Goal: Transaction & Acquisition: Purchase product/service

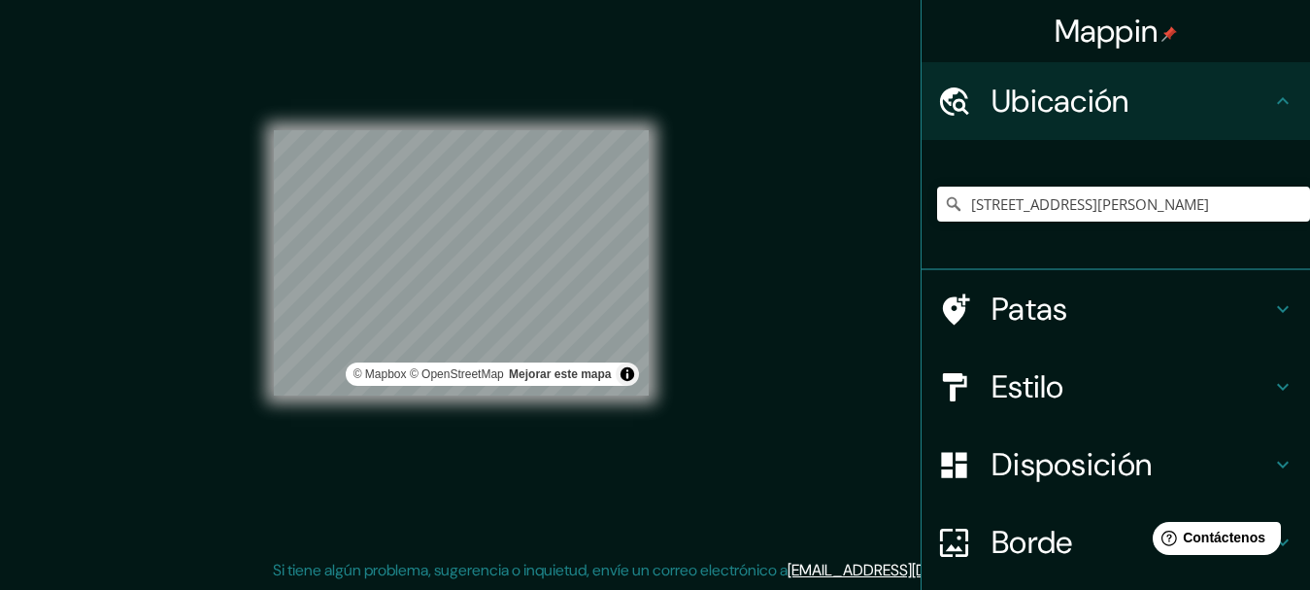
scroll to position [154, 0]
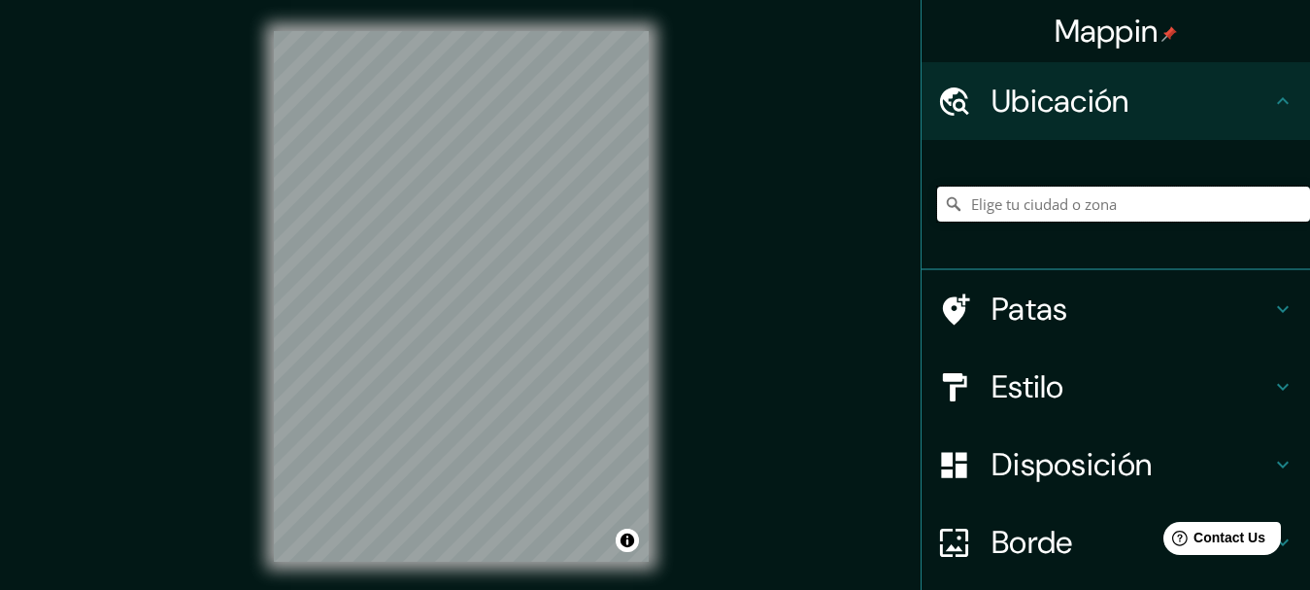
click at [1139, 210] on input "Elige tu ciudad o zona" at bounding box center [1123, 203] width 373 height 35
paste input "Rotonda República de la India, B1849 Gran Buenos Aires, Provincia de Buenos Air…"
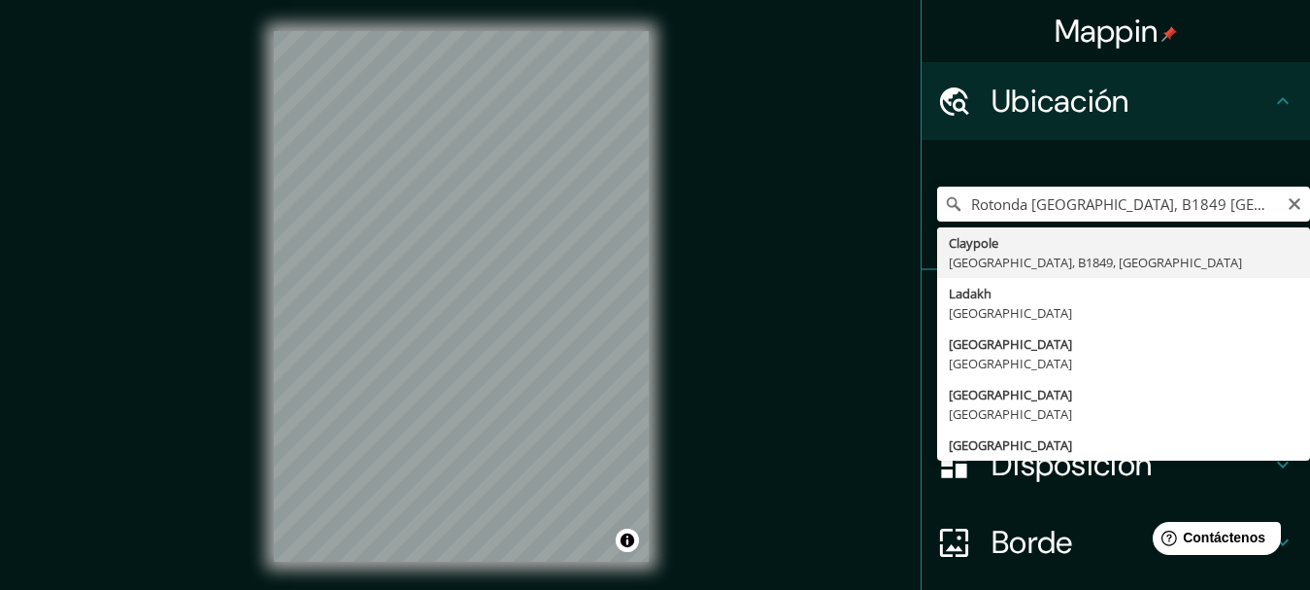
type input "Claypole, Provincia de Buenos Aires, B1849, Argentina"
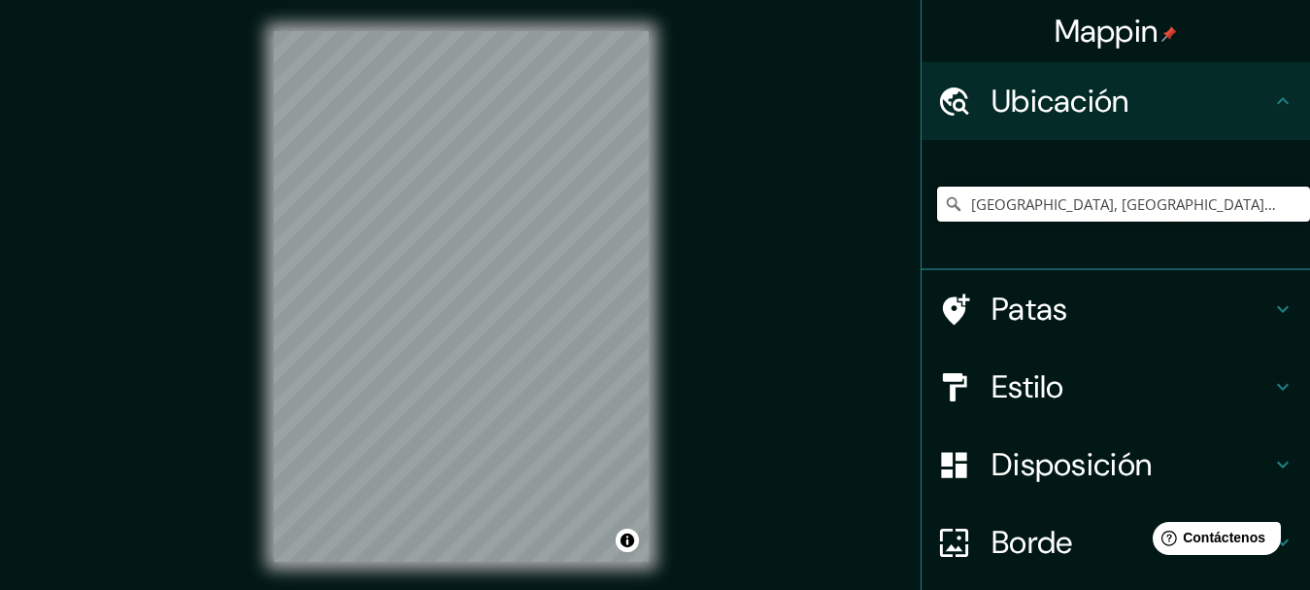
scroll to position [0, 0]
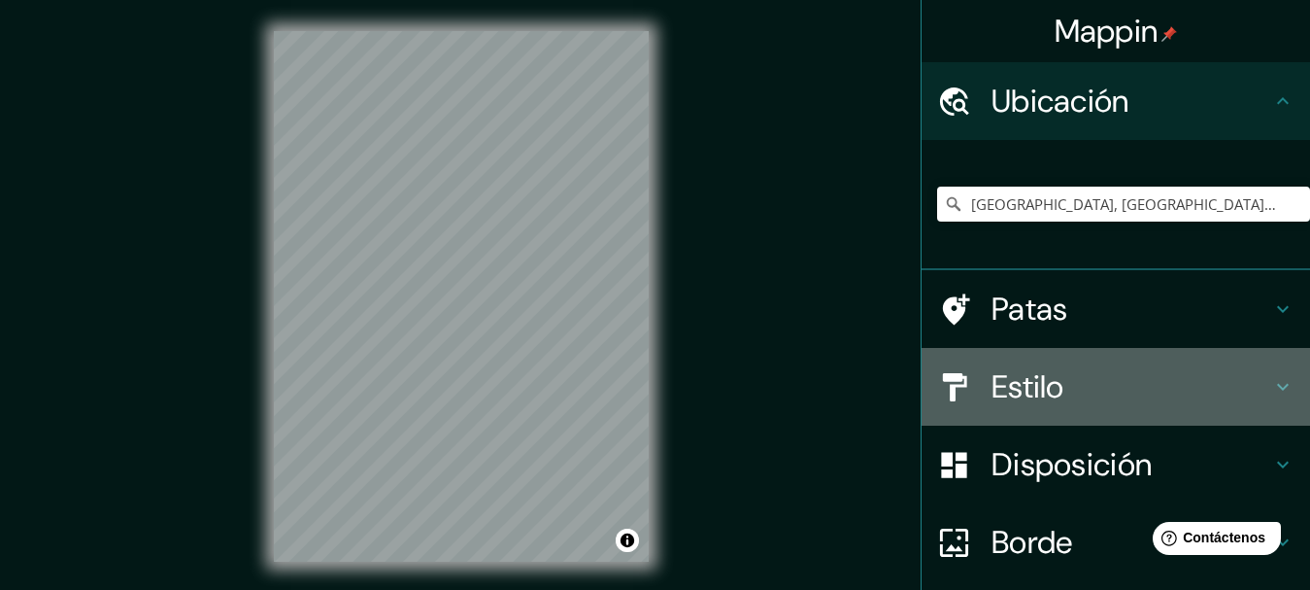
click at [1121, 400] on h4 "Estilo" at bounding box center [1132, 386] width 280 height 39
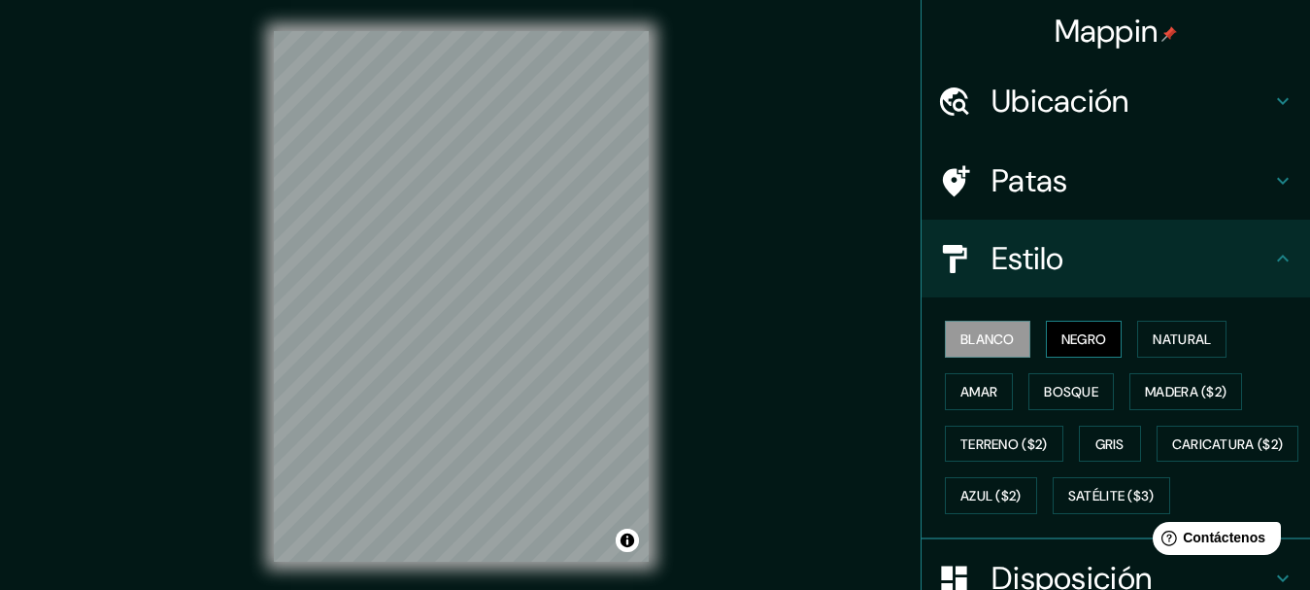
click at [1077, 331] on font "Negro" at bounding box center [1085, 338] width 46 height 17
click at [901, 150] on div "Mappin Ubicación Claypole, Provincia de Buenos Aires, B1849, Argentina Patas Es…" at bounding box center [655, 312] width 1310 height 624
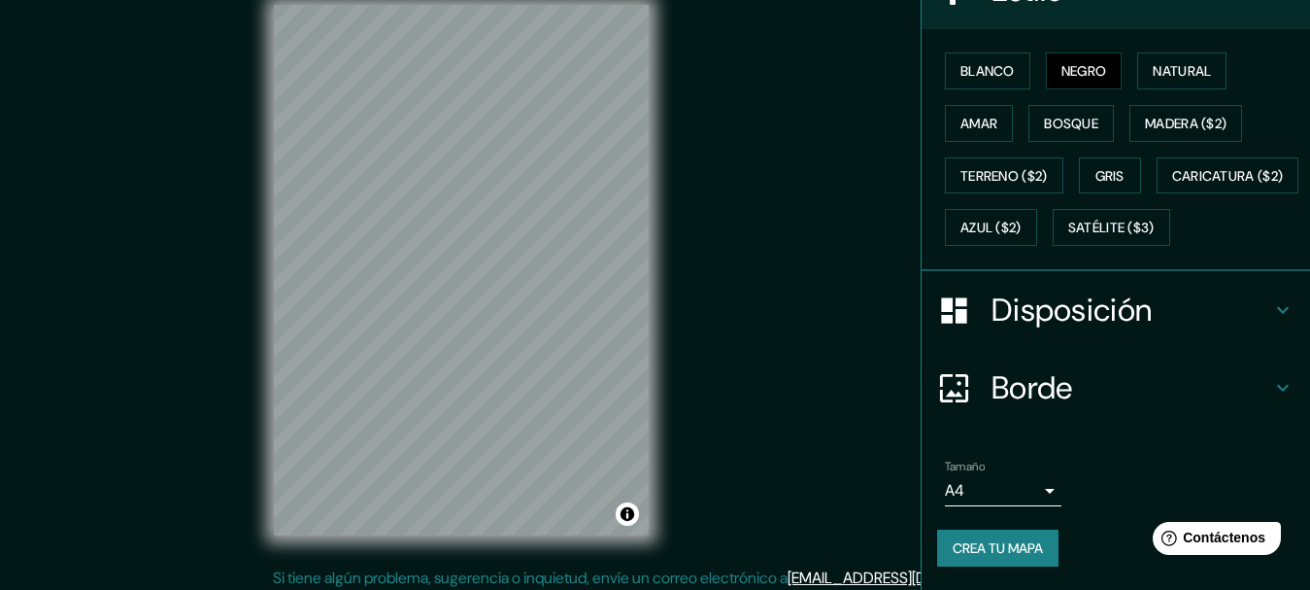
scroll to position [34, 0]
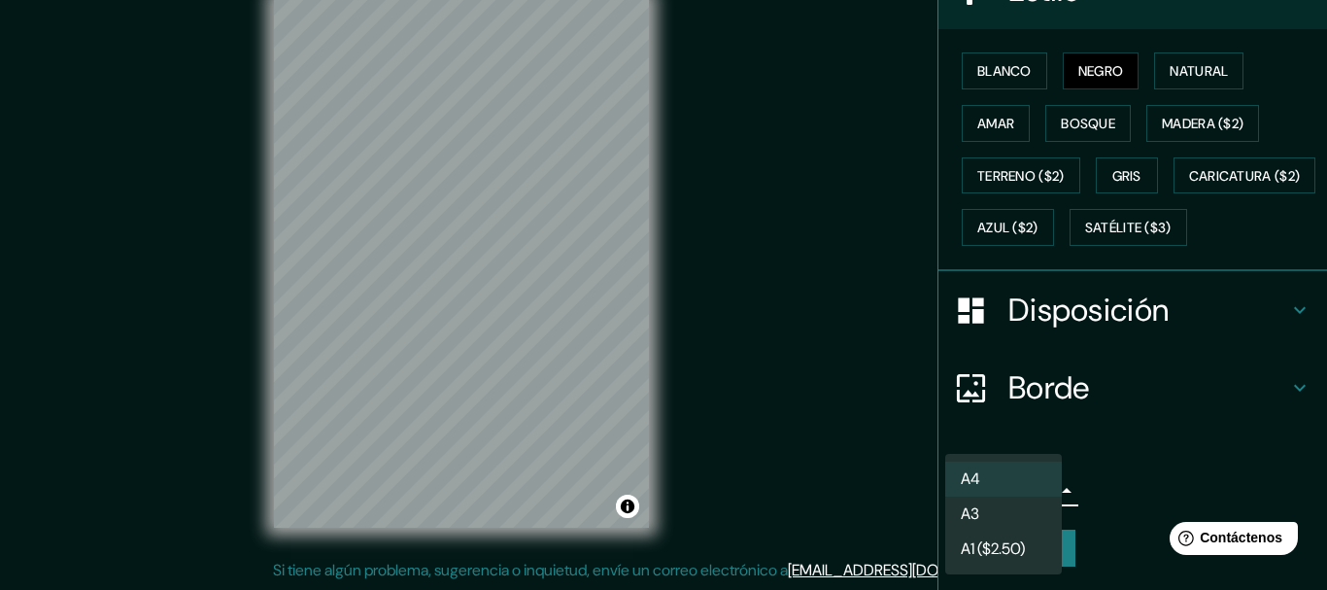
click at [1030, 495] on body "Mappin Ubicación Claypole, Provincia de Buenos Aires, B1849, Argentina Patas Es…" at bounding box center [663, 261] width 1327 height 590
click at [1010, 512] on li "A3" at bounding box center [1003, 515] width 117 height 36
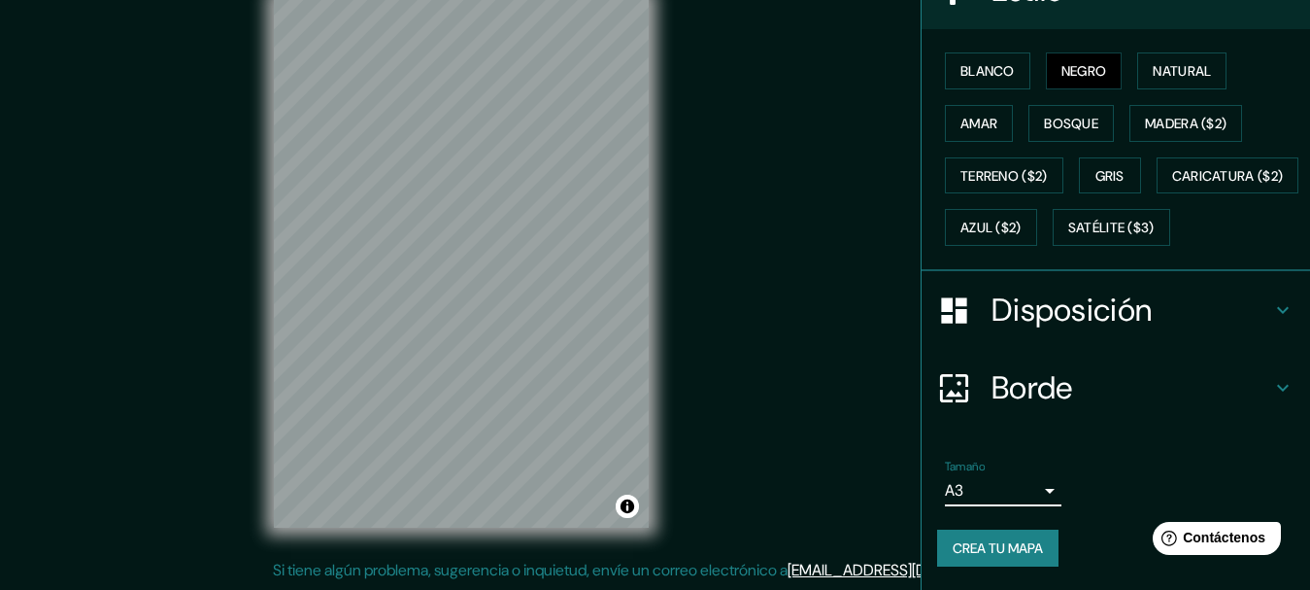
click at [822, 362] on div "Mappin Ubicación Claypole, Provincia de Buenos Aires, B1849, Argentina Patas Es…" at bounding box center [655, 278] width 1310 height 624
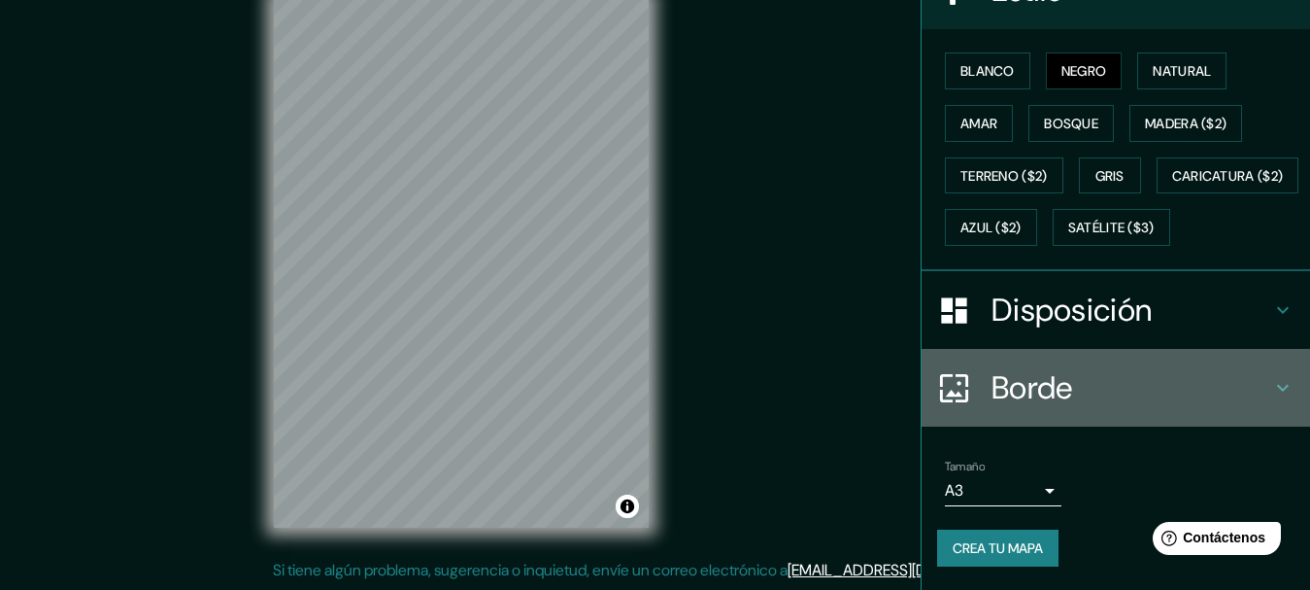
click at [1124, 391] on h4 "Borde" at bounding box center [1132, 387] width 280 height 39
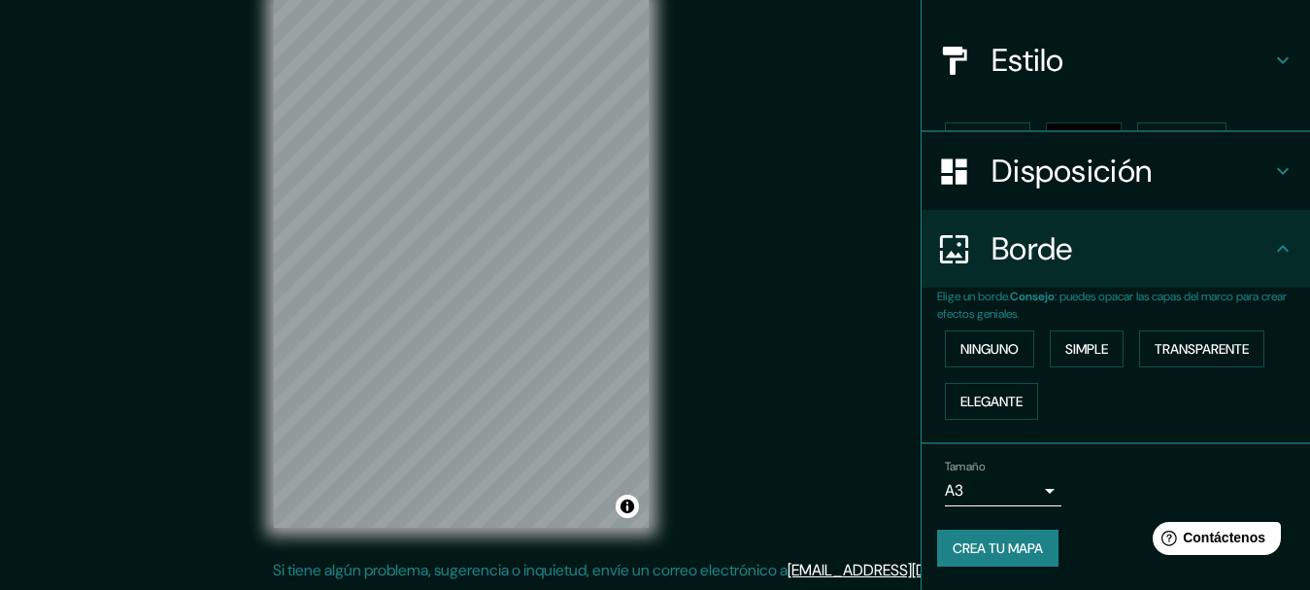
scroll to position [165, 0]
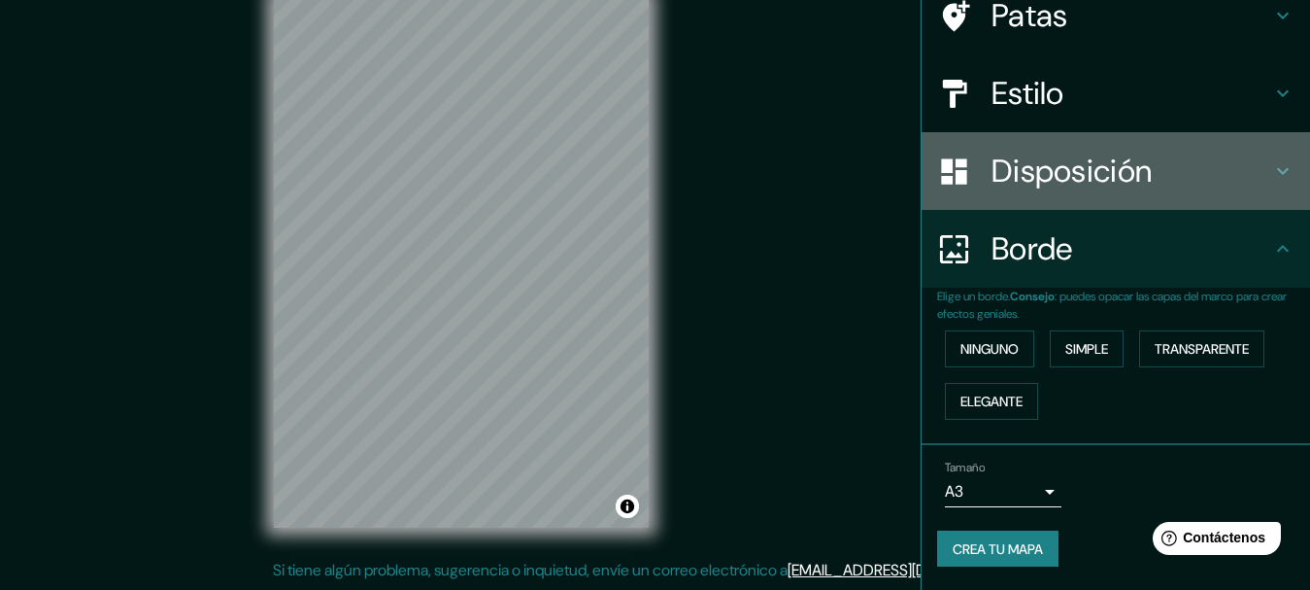
click at [1212, 185] on h4 "Disposición" at bounding box center [1132, 171] width 280 height 39
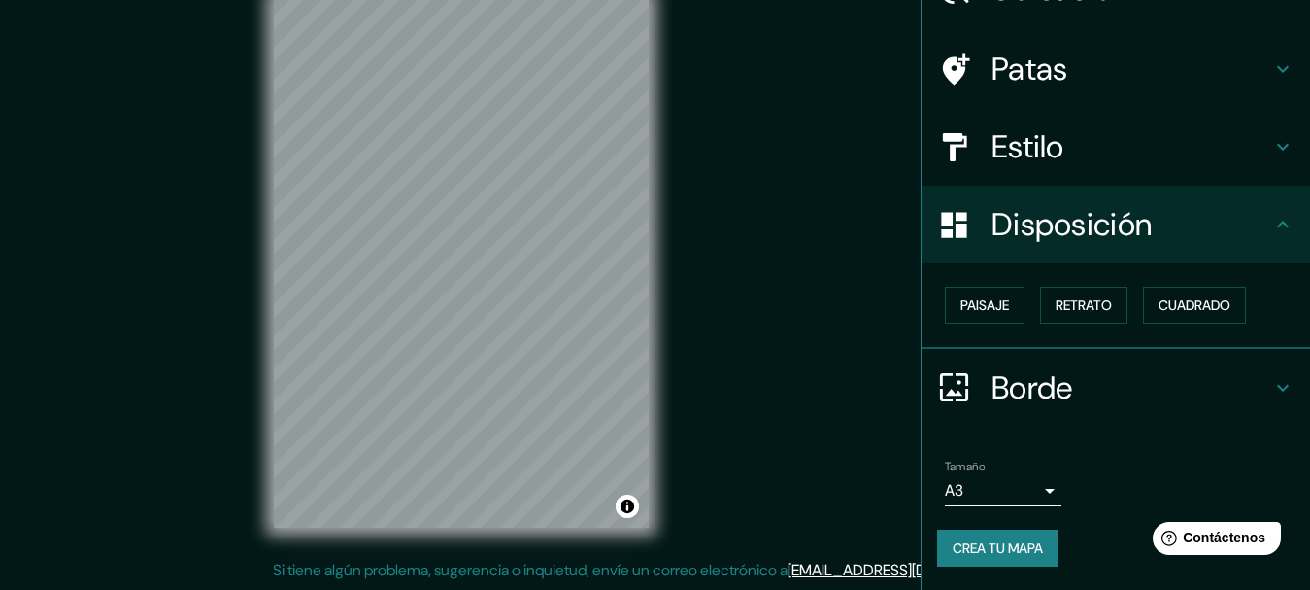
scroll to position [111, 0]
click at [1005, 307] on button "Paisaje" at bounding box center [985, 305] width 80 height 37
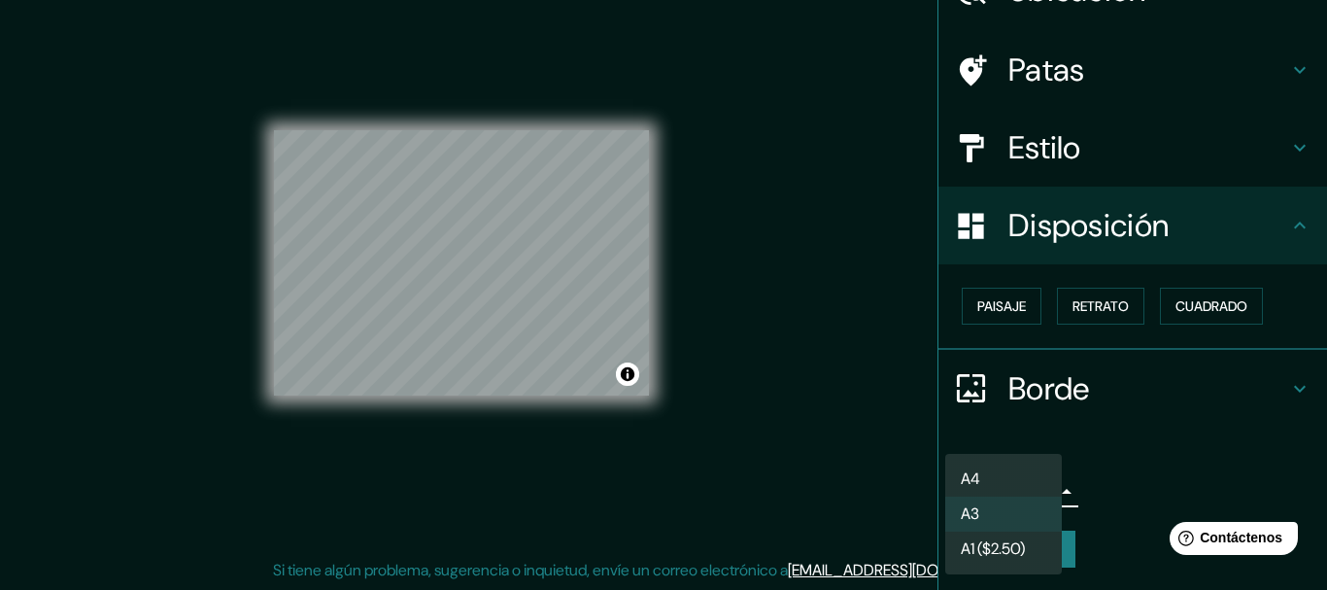
click at [1023, 490] on body "Mappin Ubicación Claypole, Provincia de Buenos Aires, B1849, Argentina Patas Es…" at bounding box center [663, 261] width 1327 height 590
click at [861, 421] on div at bounding box center [663, 295] width 1327 height 590
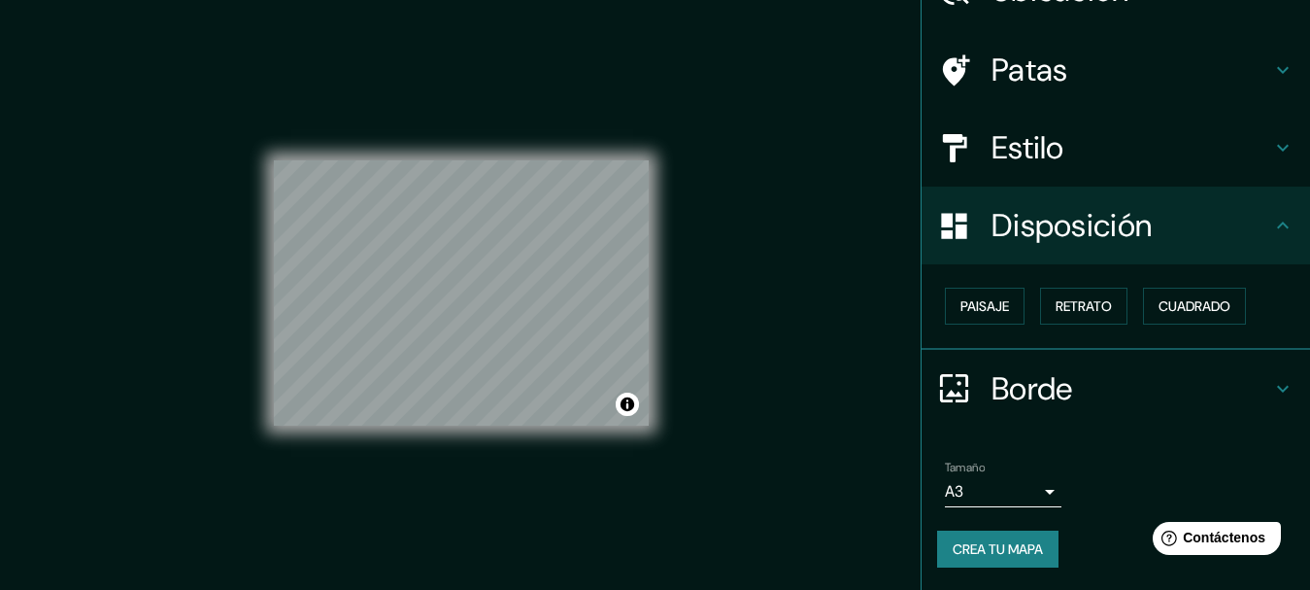
scroll to position [9, 0]
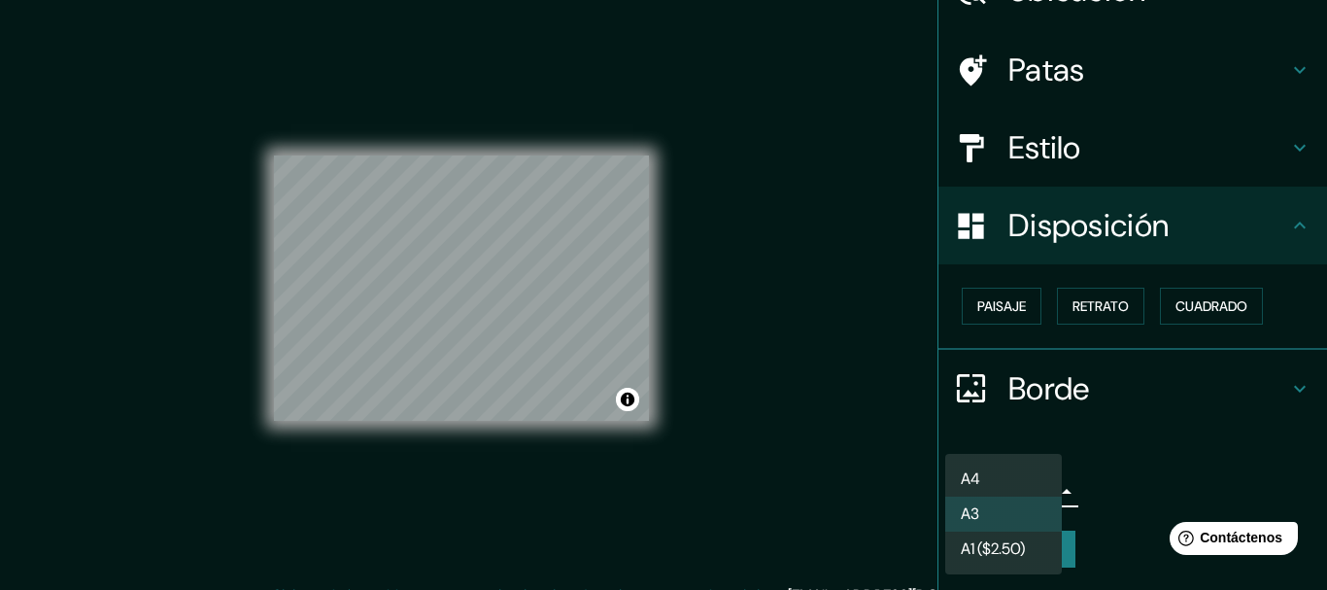
click at [1010, 490] on body "Mappin Ubicación Claypole, Provincia de Buenos Aires, B1849, Argentina Patas Es…" at bounding box center [663, 286] width 1327 height 590
click at [995, 476] on li "A4" at bounding box center [1003, 479] width 117 height 36
click at [1011, 482] on body "Mappin Ubicación Claypole, Provincia de Buenos Aires, B1849, Argentina Patas Es…" at bounding box center [663, 286] width 1327 height 590
click at [999, 511] on li "A3" at bounding box center [1003, 515] width 117 height 36
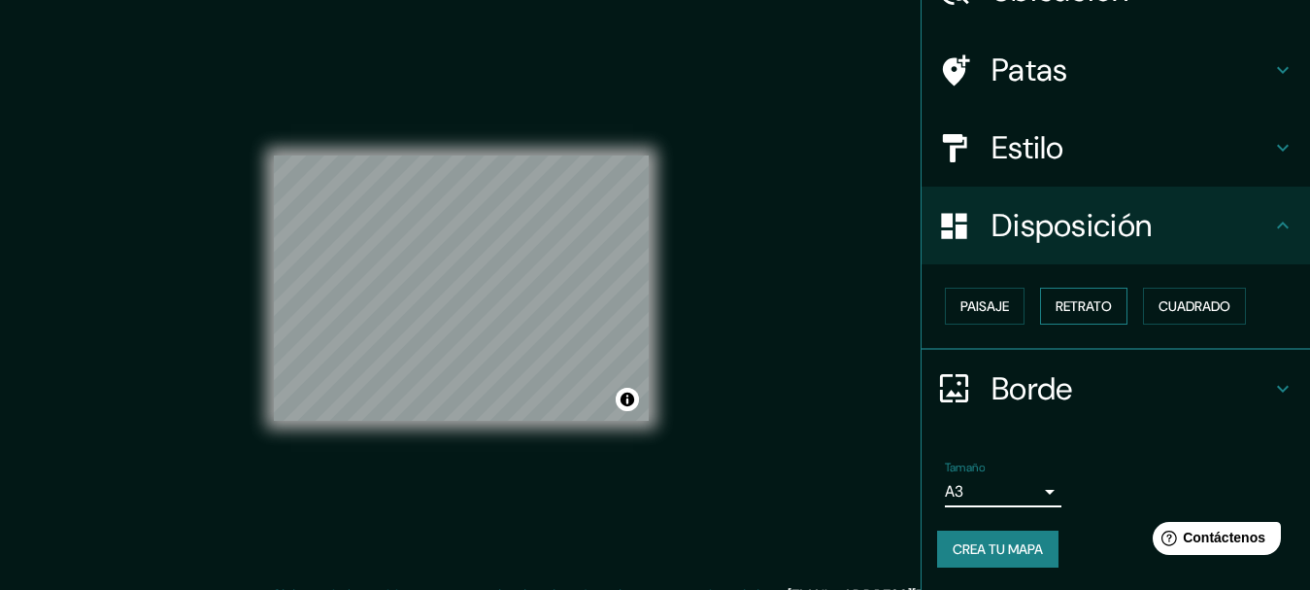
click at [1070, 315] on font "Retrato" at bounding box center [1084, 305] width 56 height 17
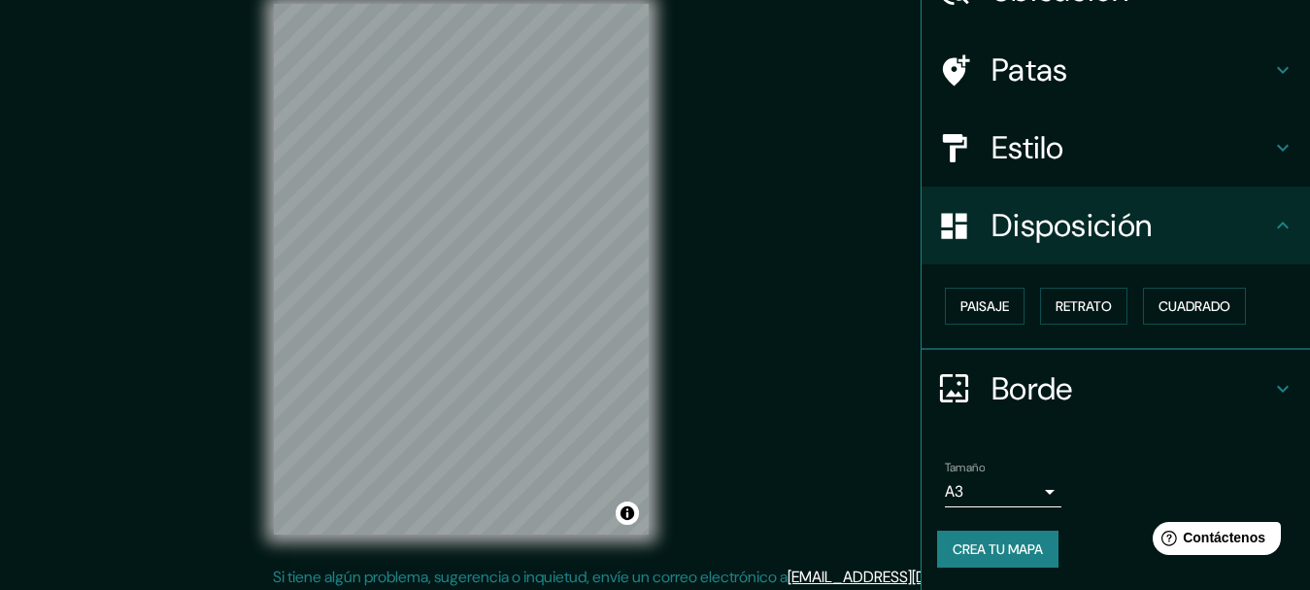
scroll to position [28, 0]
